Goal: Find specific page/section: Find specific page/section

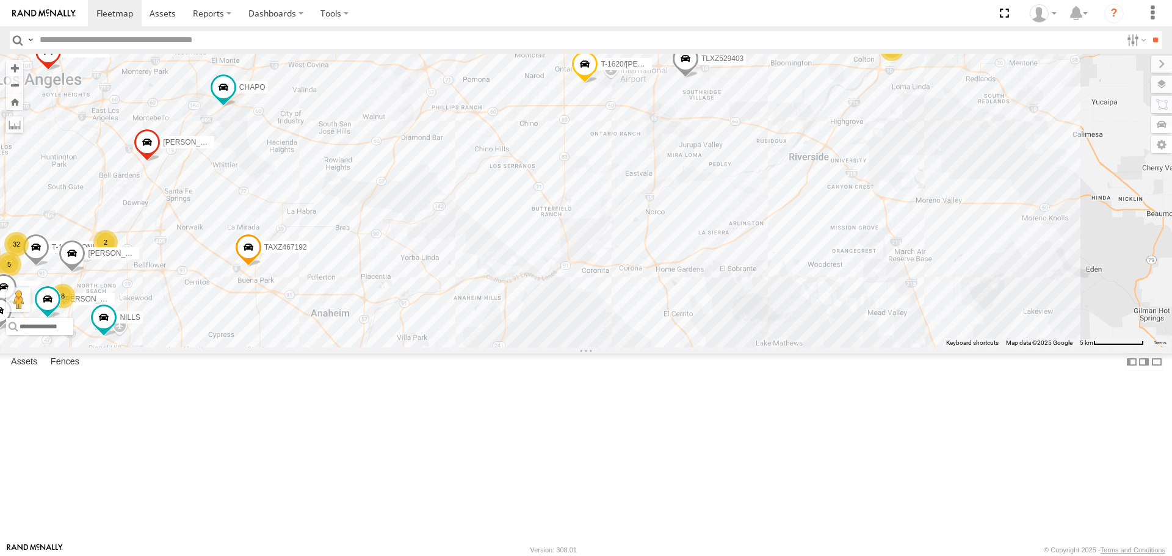
drag, startPoint x: 347, startPoint y: 273, endPoint x: 550, endPoint y: 139, distance: 243.6
click at [550, 139] on div "TAXZ467188 834274/[PERSON_NAME] [PERSON_NAME] [PERSON_NAME]/T-1622 [PERSON_NAME…" at bounding box center [586, 200] width 1172 height 293
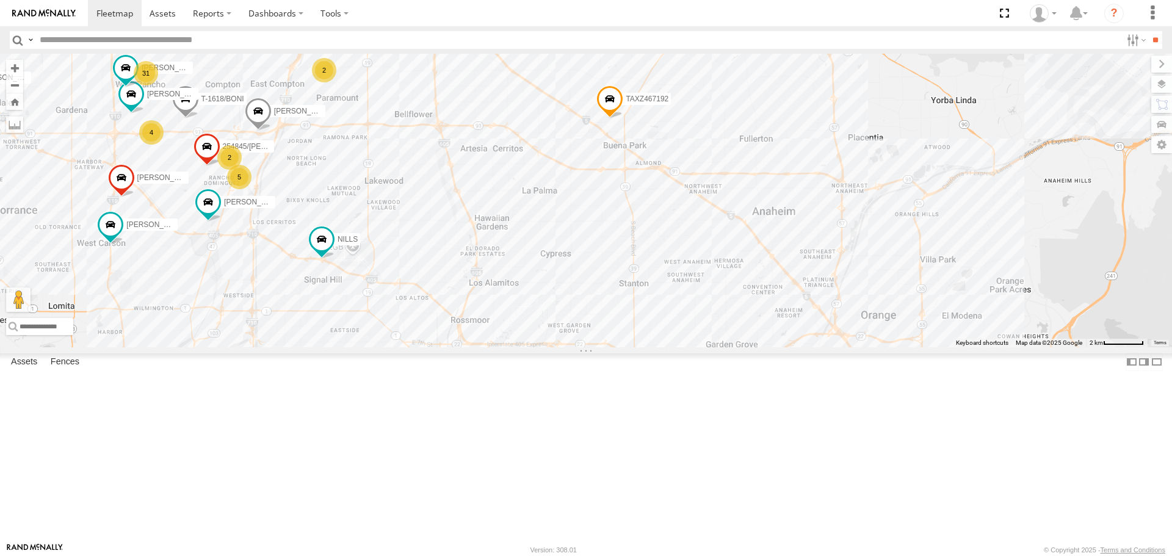
drag, startPoint x: 282, startPoint y: 270, endPoint x: 369, endPoint y: 280, distance: 87.8
click at [369, 280] on div "TAXZ467188 834274/[PERSON_NAME] [PERSON_NAME] [PERSON_NAME]/T-1622 [PERSON_NAME…" at bounding box center [586, 200] width 1172 height 293
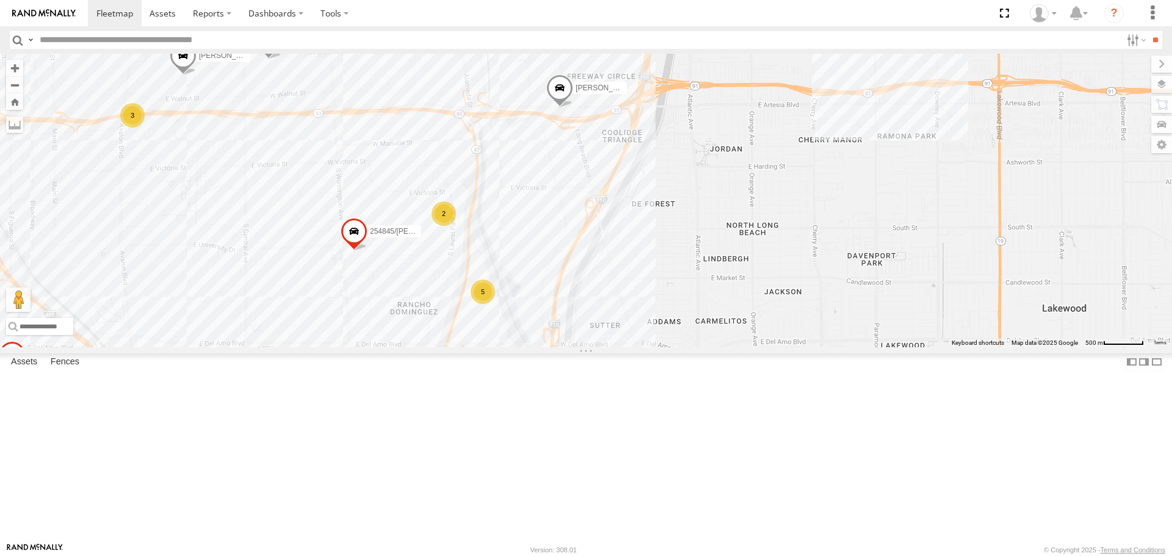
click at [85, 44] on input "text" at bounding box center [578, 40] width 1086 height 18
type input "****"
click at [1148, 31] on input "**" at bounding box center [1155, 40] width 14 height 18
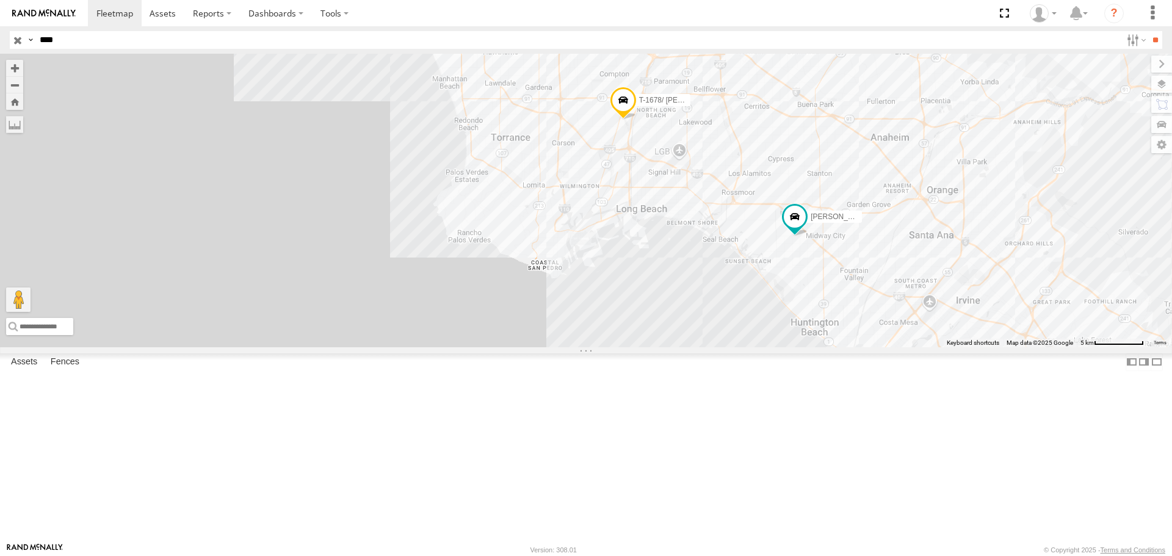
drag, startPoint x: 918, startPoint y: 231, endPoint x: 893, endPoint y: 229, distance: 25.1
click at [893, 229] on div "T-1678/ [PERSON_NAME] [PERSON_NAME]" at bounding box center [586, 200] width 1172 height 293
click at [13, 40] on input "button" at bounding box center [18, 40] width 16 height 18
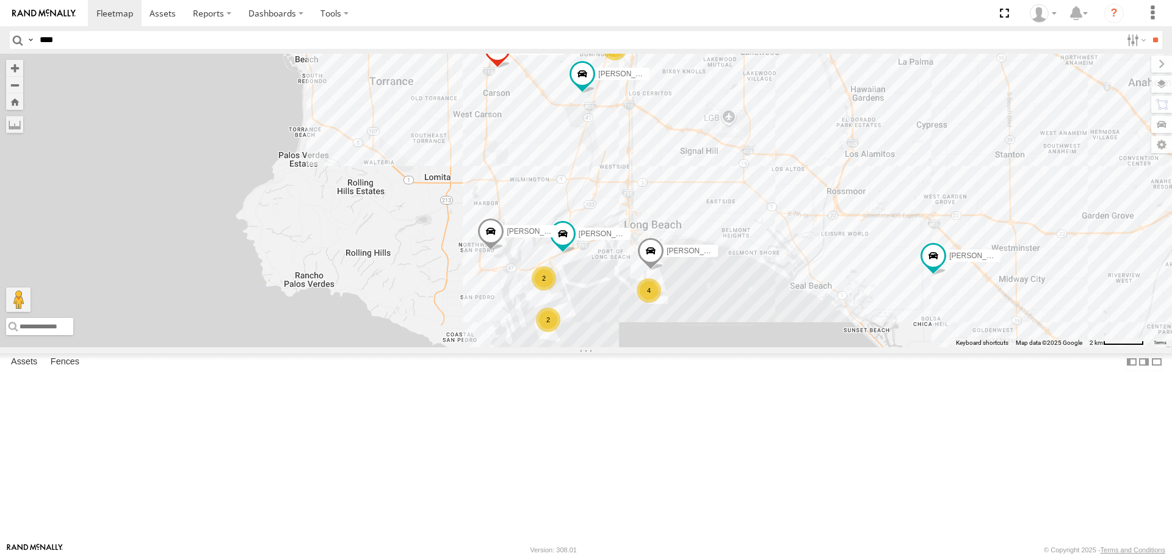
drag, startPoint x: 517, startPoint y: 171, endPoint x: 518, endPoint y: 268, distance: 97.0
click at [518, 268] on div "[PERSON_NAME]/T-1623 [PERSON_NAME] TAXZ467192 [PERSON_NAME] [PERSON_NAME]/T-162…" at bounding box center [586, 200] width 1172 height 293
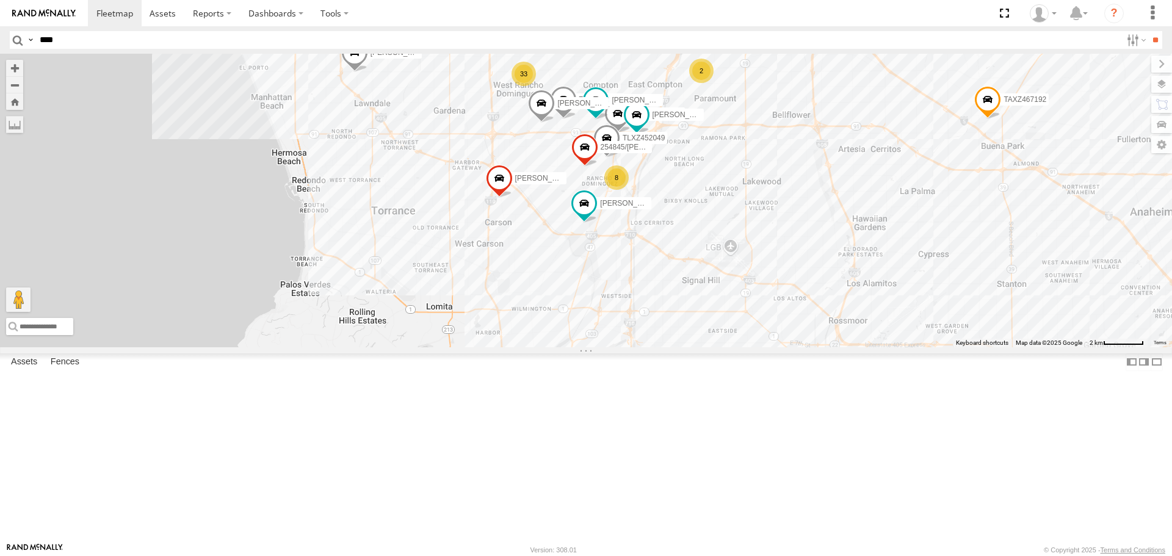
drag, startPoint x: 532, startPoint y: 317, endPoint x: 533, endPoint y: 372, distance: 54.3
click at [533, 347] on div "[PERSON_NAME]/T-1623 [PERSON_NAME] TAXZ467192 [PERSON_NAME] [PERSON_NAME]/T-162…" at bounding box center [586, 200] width 1172 height 293
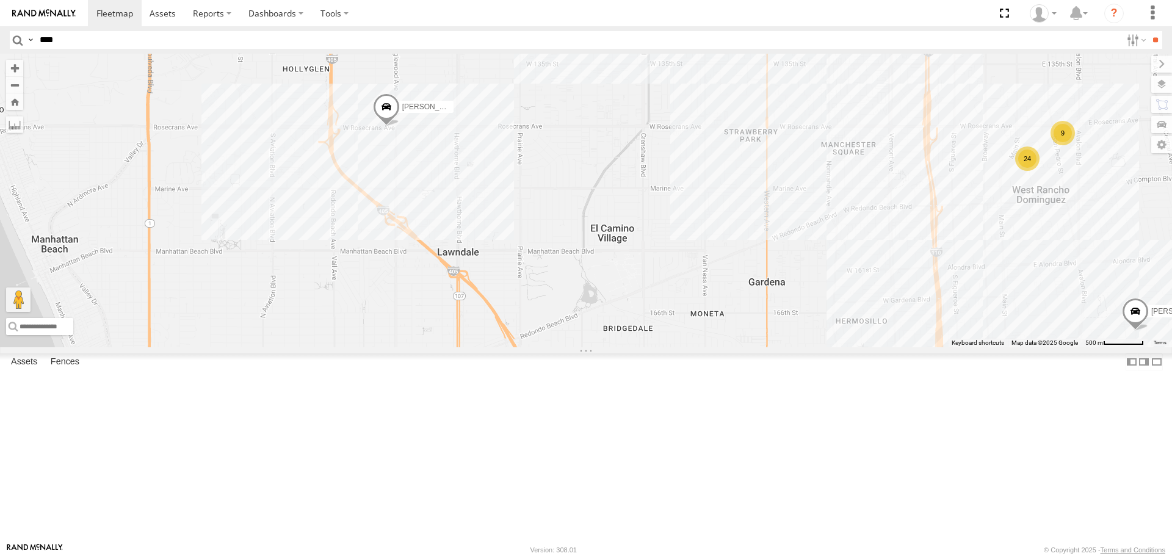
click at [386, 126] on span at bounding box center [386, 109] width 27 height 33
click at [395, 117] on div at bounding box center [386, 108] width 166 height 18
click at [394, 112] on label at bounding box center [391, 108] width 24 height 9
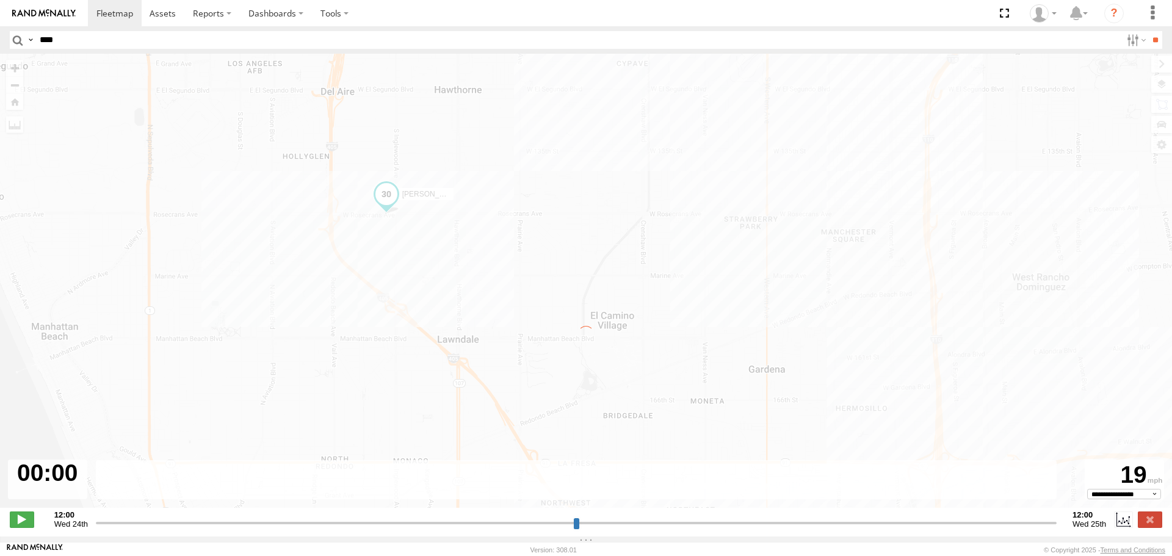
type input "**********"
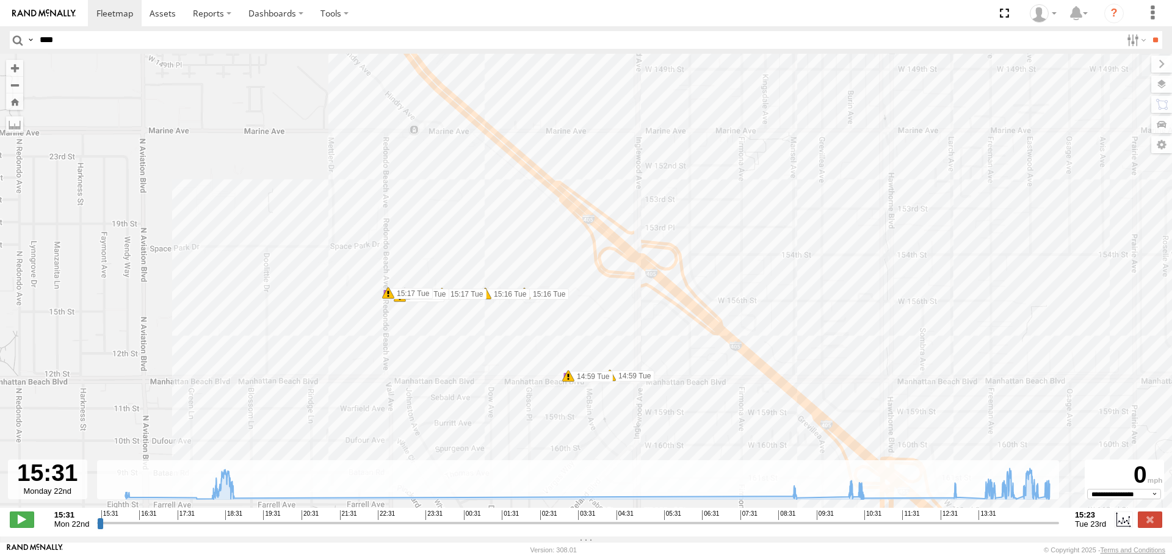
drag, startPoint x: 370, startPoint y: 279, endPoint x: 347, endPoint y: 395, distance: 117.8
click at [349, 398] on div "[PERSON_NAME] 16:01 Mon 16:06 Mon 14:11 Tue 14:12 Tue 14:12 Tue 14:20 Tue 14:44…" at bounding box center [586, 287] width 1172 height 467
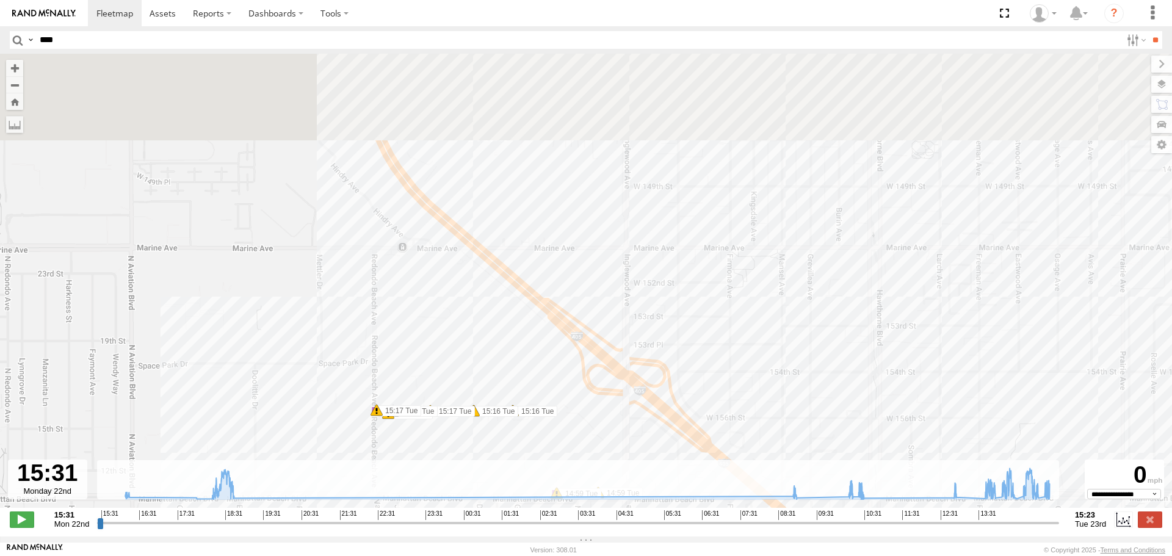
drag, startPoint x: 341, startPoint y: 345, endPoint x: 309, endPoint y: 411, distance: 72.9
click at [314, 411] on div "[PERSON_NAME] 16:01 Mon 16:06 Mon 14:11 Tue 14:12 Tue 14:12 Tue 14:20 Tue 14:44…" at bounding box center [586, 287] width 1172 height 467
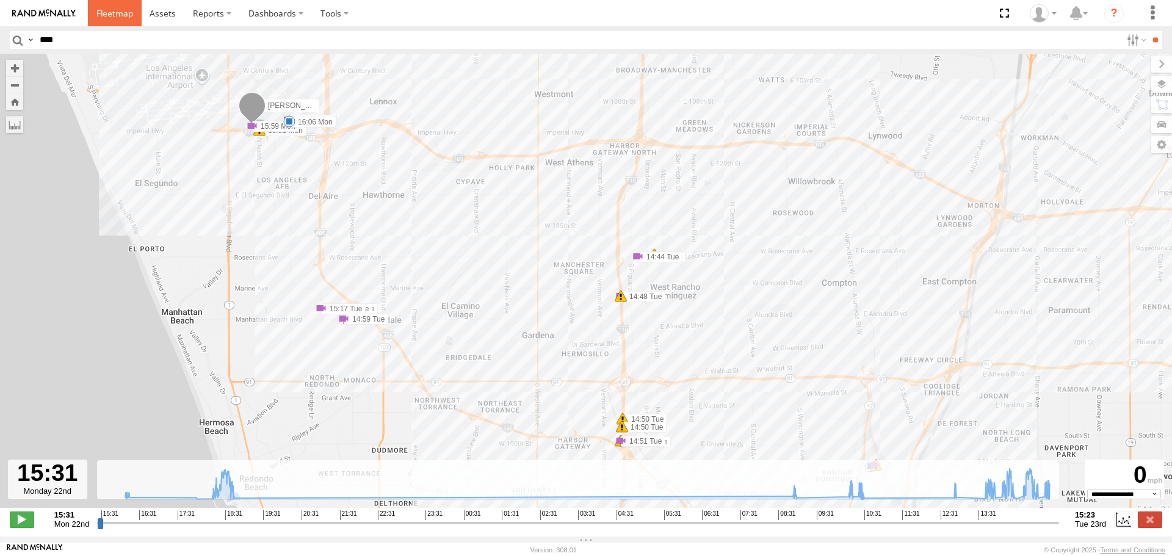
click at [129, 20] on link at bounding box center [115, 13] width 54 height 26
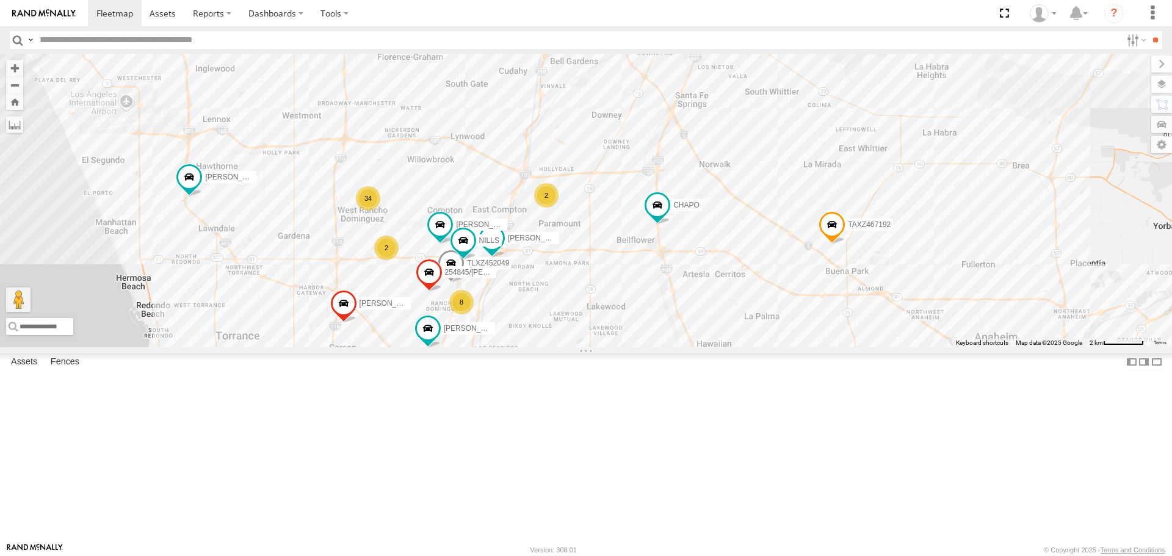
drag, startPoint x: 485, startPoint y: 328, endPoint x: 504, endPoint y: 234, distance: 96.5
click at [504, 234] on div "TAXZ467188 884493/RUDYS 377214/JOSE SANCHEZ 834274/JOY LUIS CAMPOS KEVIN/T-1656…" at bounding box center [586, 200] width 1172 height 293
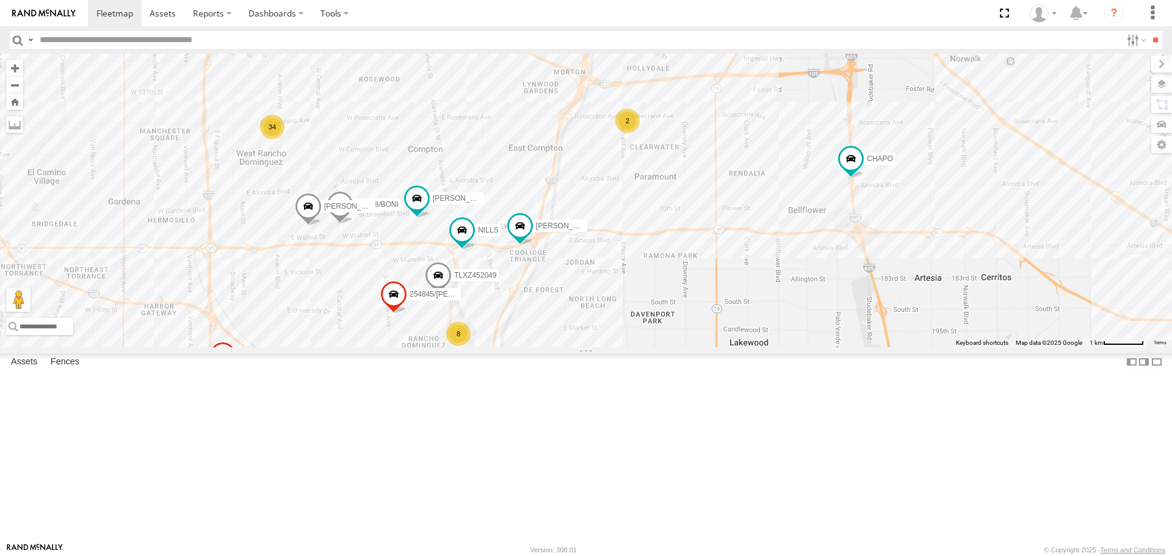
drag, startPoint x: 474, startPoint y: 347, endPoint x: 480, endPoint y: 333, distance: 15.1
click at [478, 335] on div "TAXZ467188 884493/RUDYS 377214/JOSE SANCHEZ 834274/JOY LUIS CAMPOS KEVIN/T-1656…" at bounding box center [586, 200] width 1172 height 293
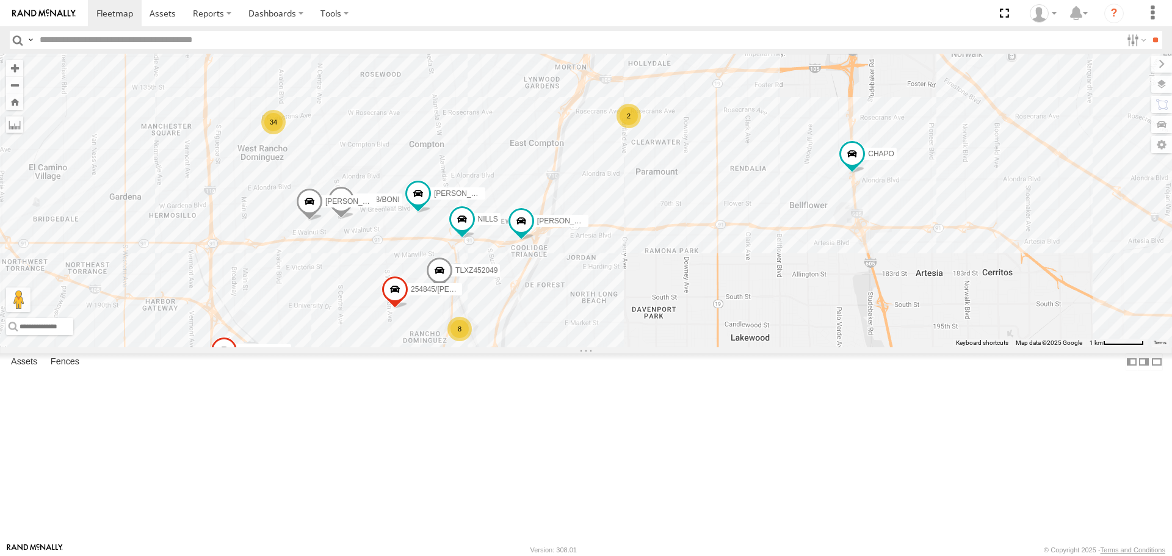
click at [458, 341] on div "8" at bounding box center [459, 329] width 24 height 24
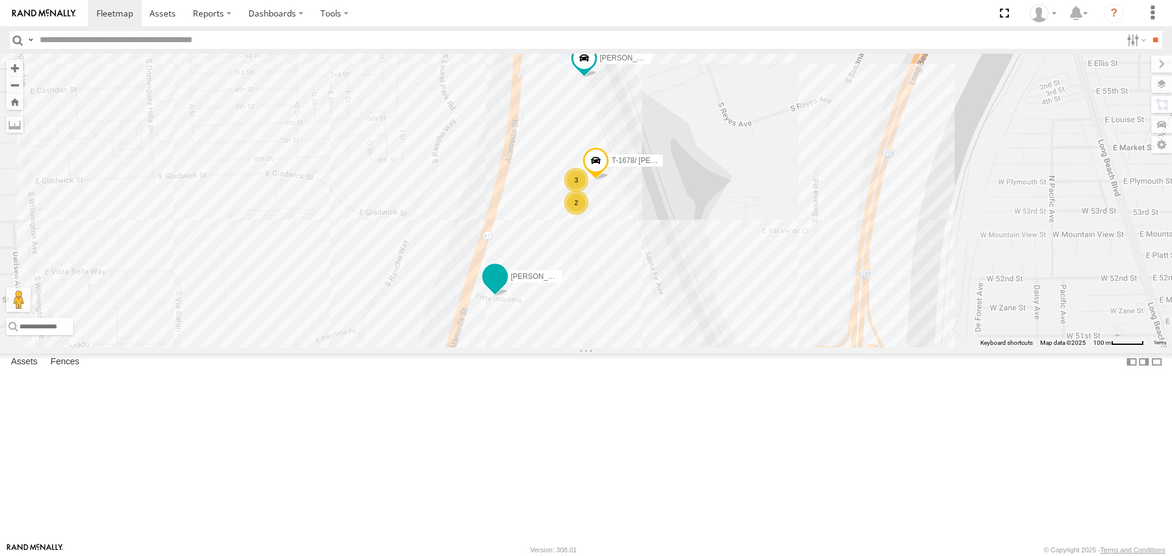
click at [483, 296] on span at bounding box center [494, 279] width 27 height 33
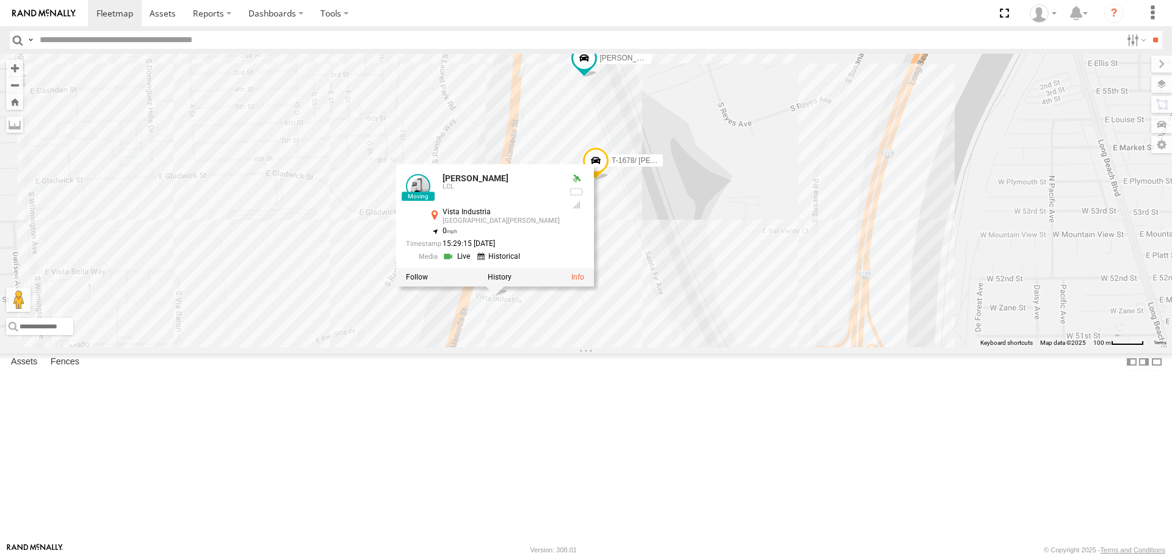
click at [474, 262] on link at bounding box center [457, 257] width 31 height 12
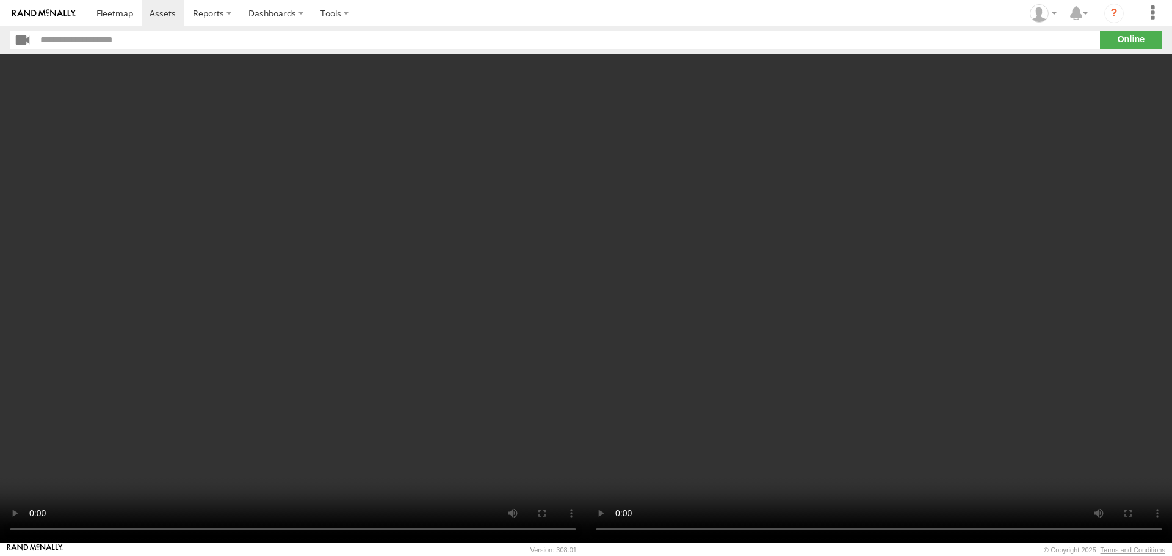
click at [597, 511] on video at bounding box center [879, 298] width 586 height 489
